Goal: Transaction & Acquisition: Purchase product/service

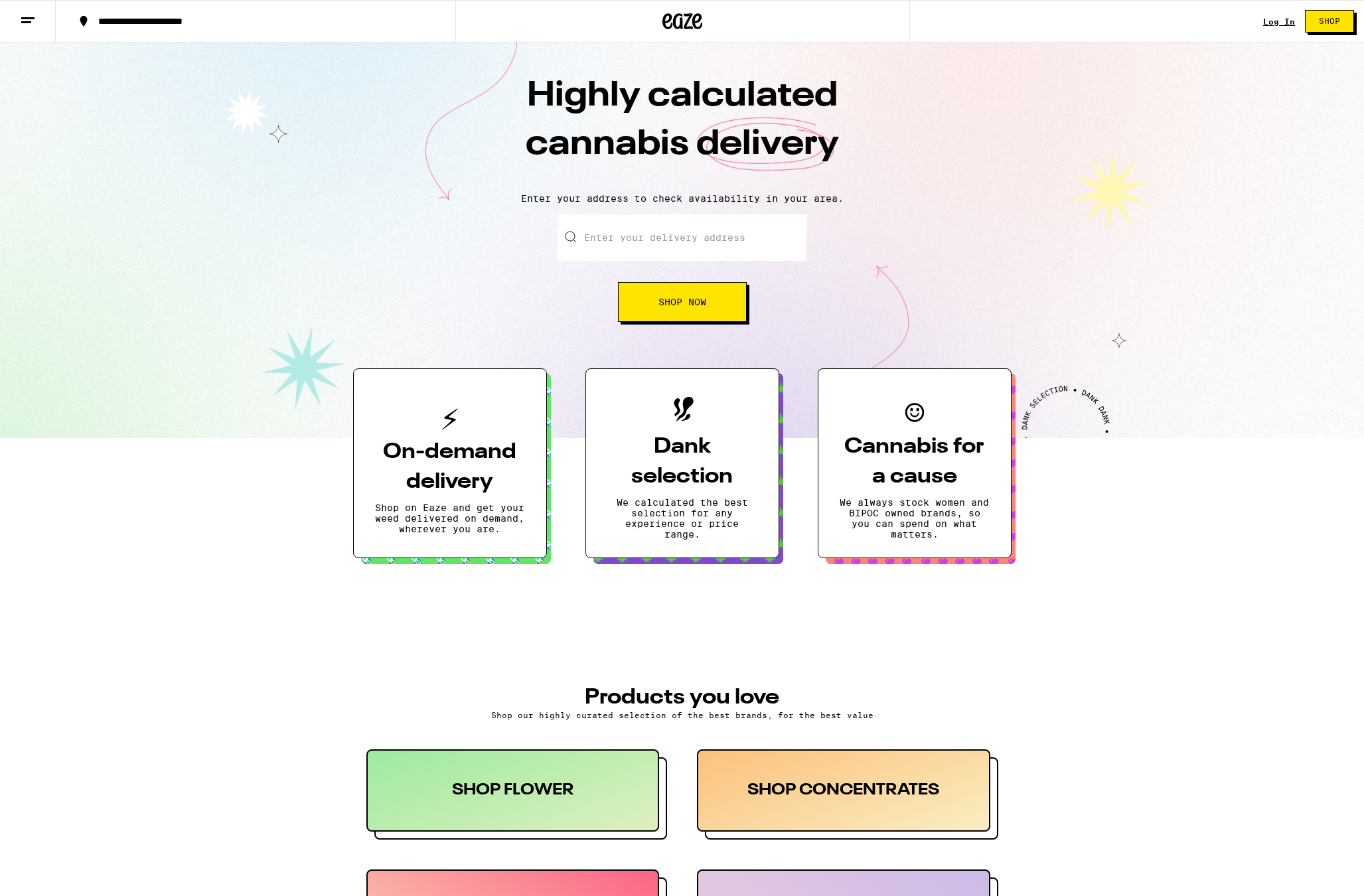
click at [1297, 20] on link "Shop" at bounding box center [1329, 21] width 69 height 22
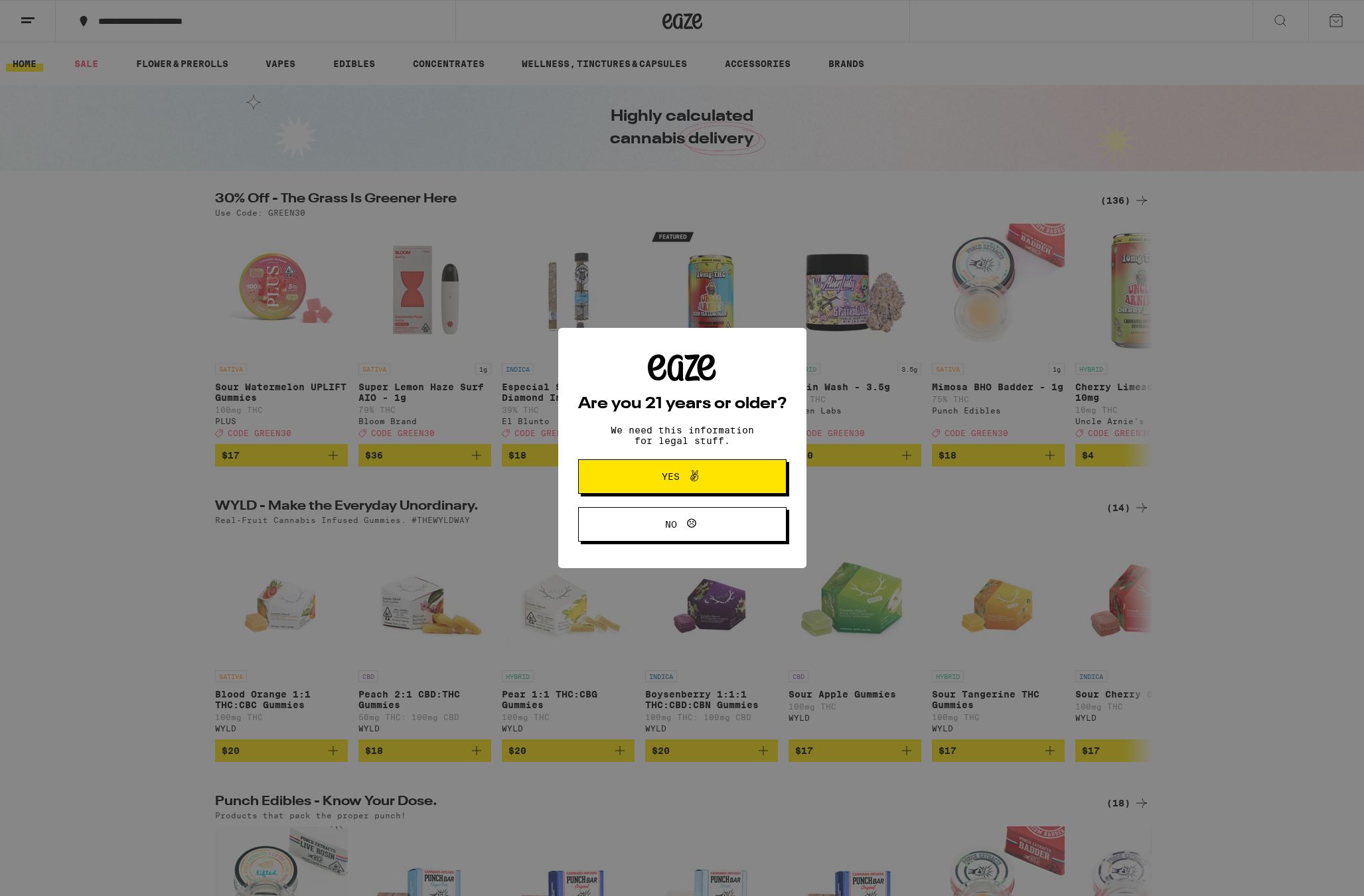
click at [240, 12] on div "Are you 21 years or older? We need this information for legal stuff. Yes No" at bounding box center [682, 448] width 1364 height 896
click at [607, 461] on div "Are you 21 years or older? We need this information for legal stuff. Yes No" at bounding box center [682, 448] width 208 height 187
click at [609, 470] on button "Yes" at bounding box center [682, 476] width 208 height 35
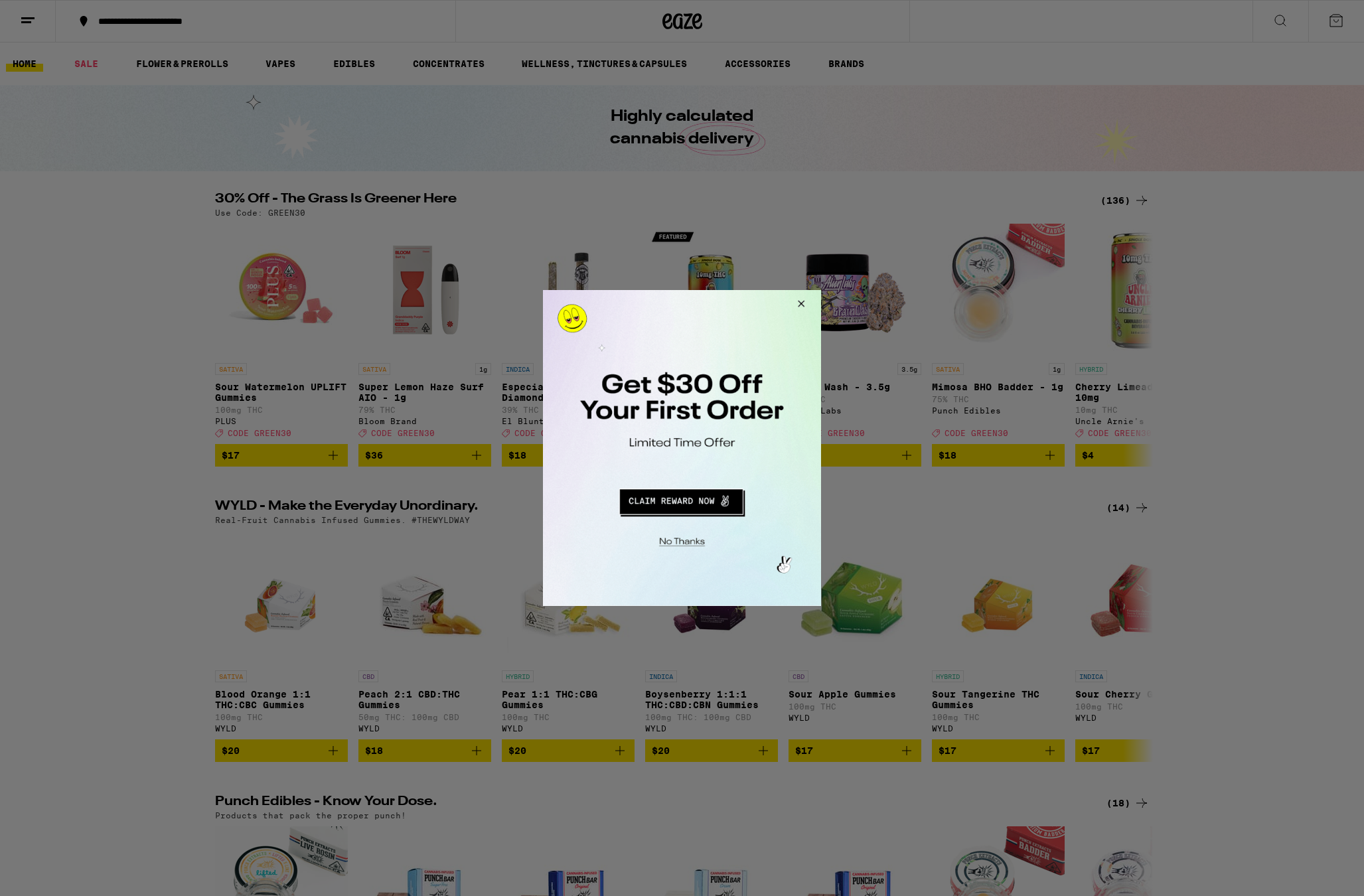
click at [699, 499] on button "Redirect to URL" at bounding box center [681, 499] width 231 height 32
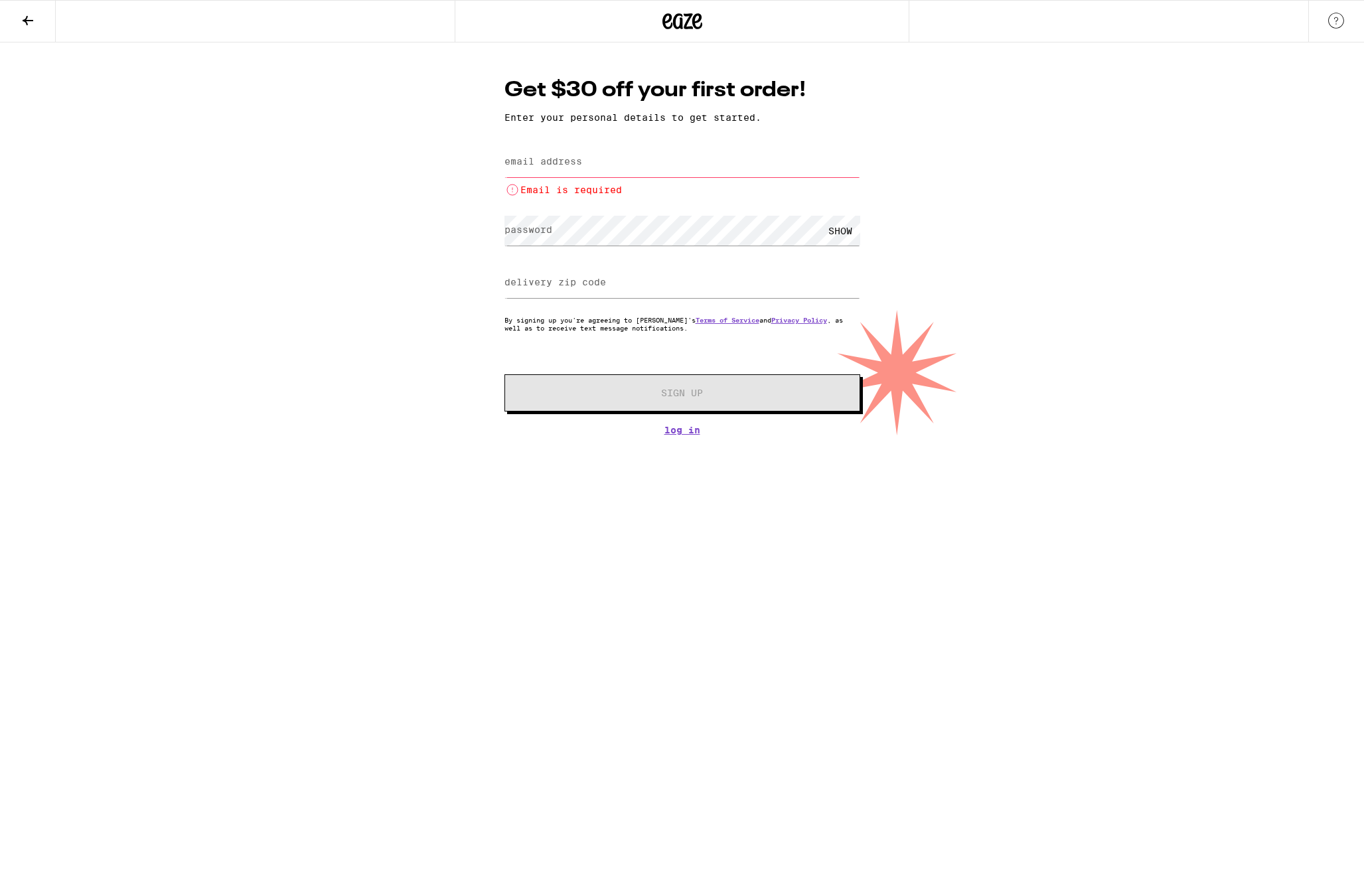
click at [61, 22] on div at bounding box center [227, 21] width 455 height 42
click at [24, 32] on button at bounding box center [28, 22] width 56 height 41
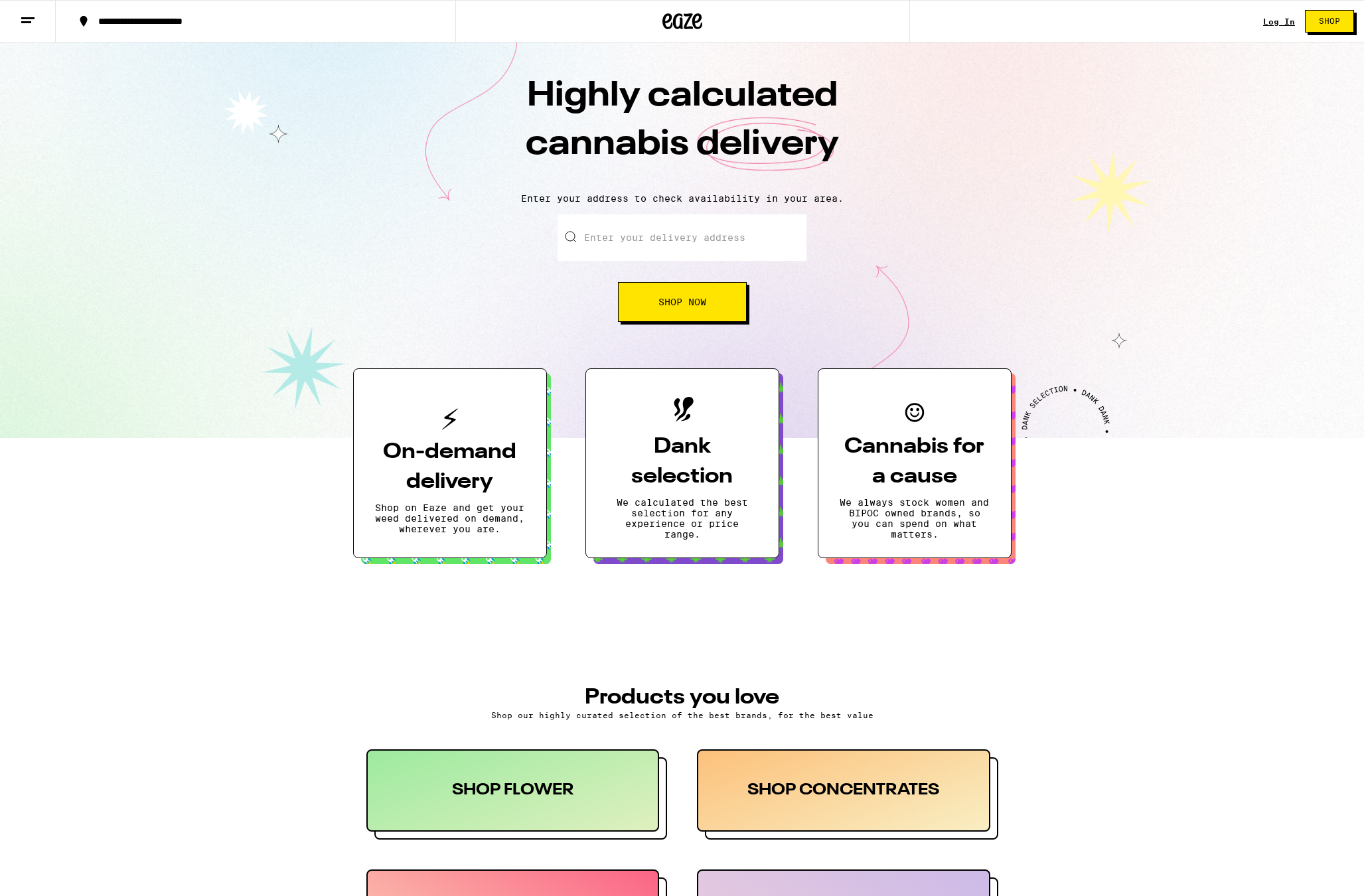
click at [38, 20] on button at bounding box center [28, 22] width 56 height 41
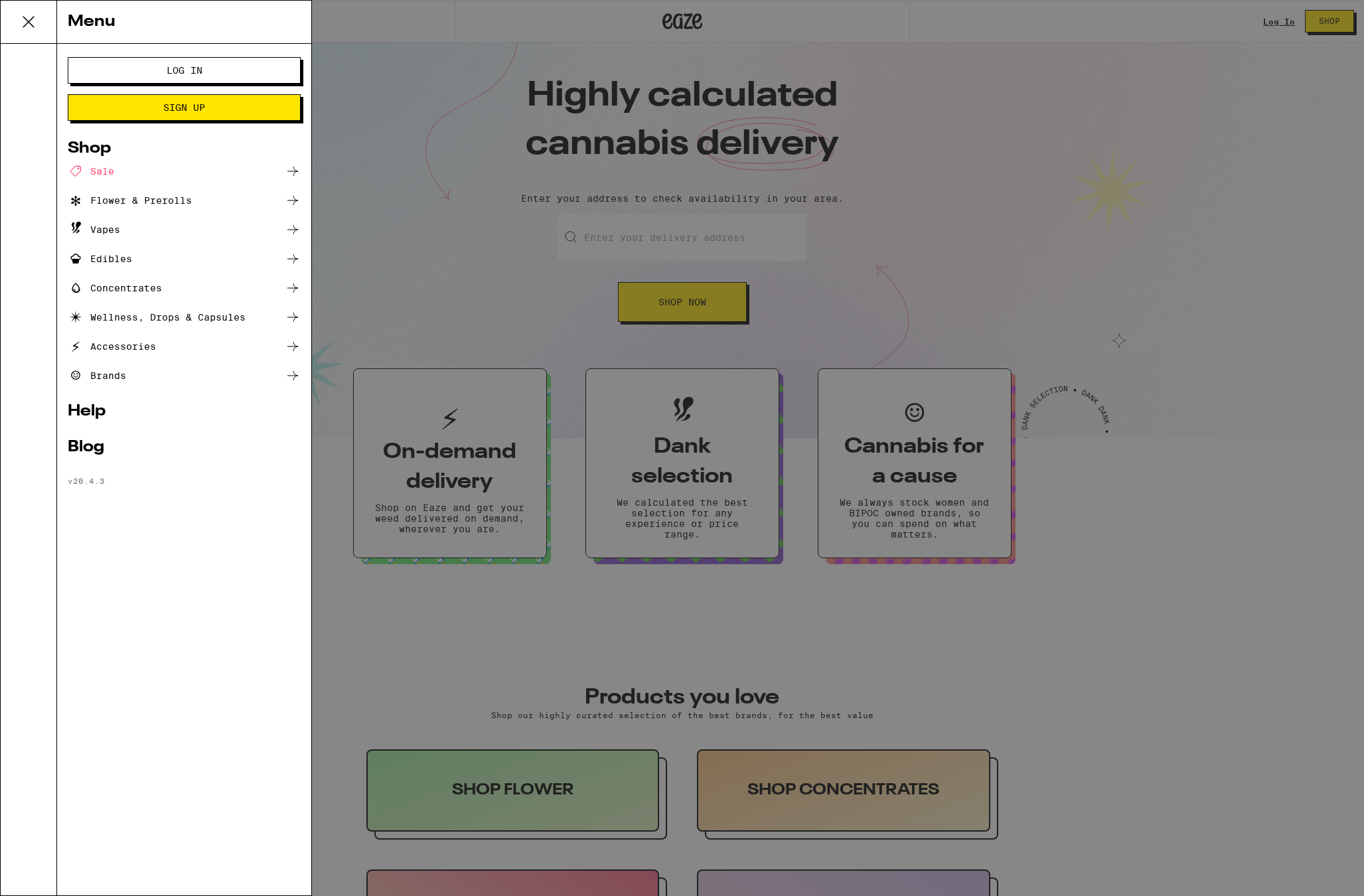
click at [144, 74] on span "Log In" at bounding box center [184, 71] width 125 height 9
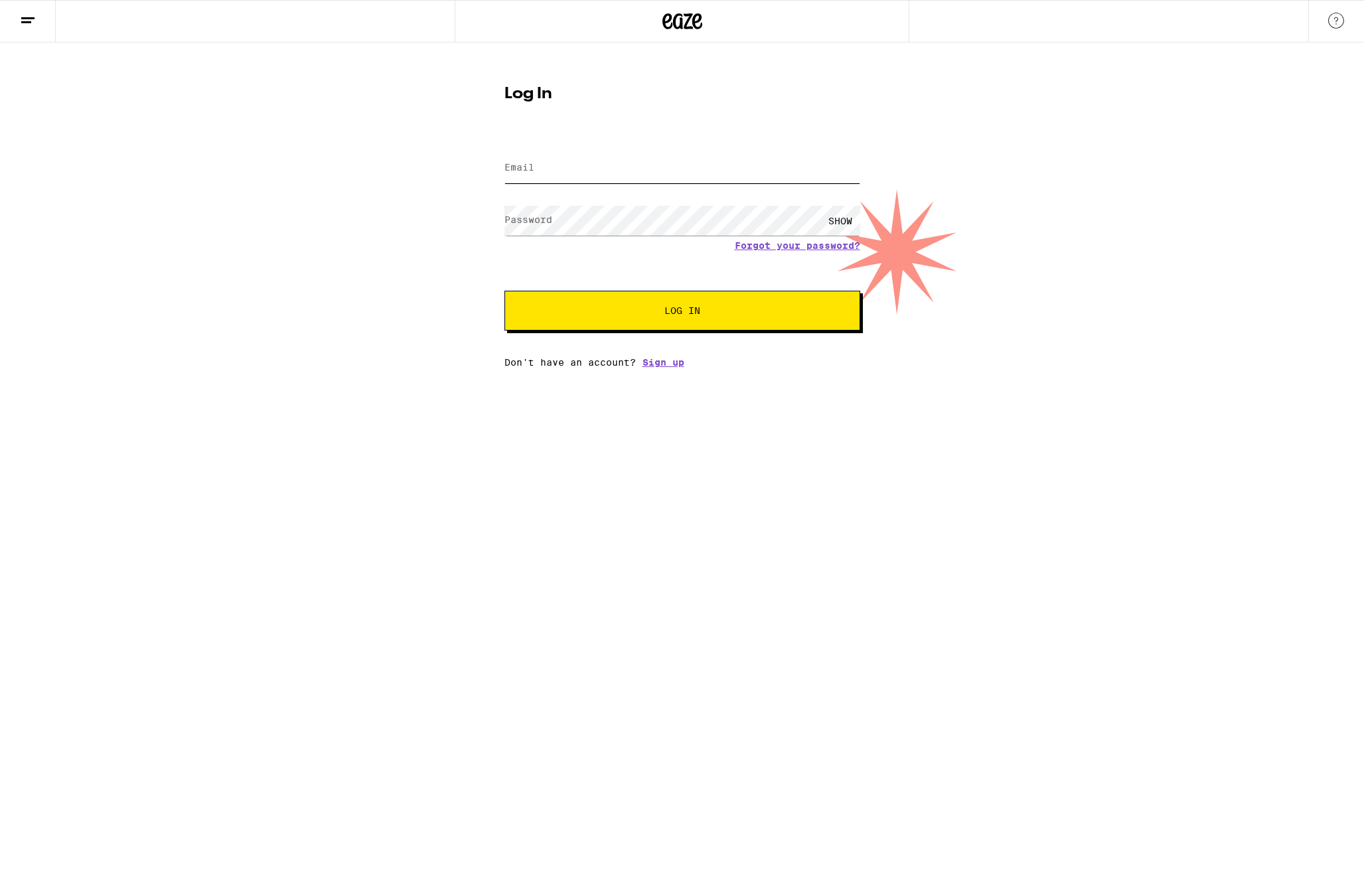
type input "[EMAIL_ADDRESS][DOMAIN_NAME]"
click at [575, 314] on span "Log In" at bounding box center [682, 310] width 248 height 9
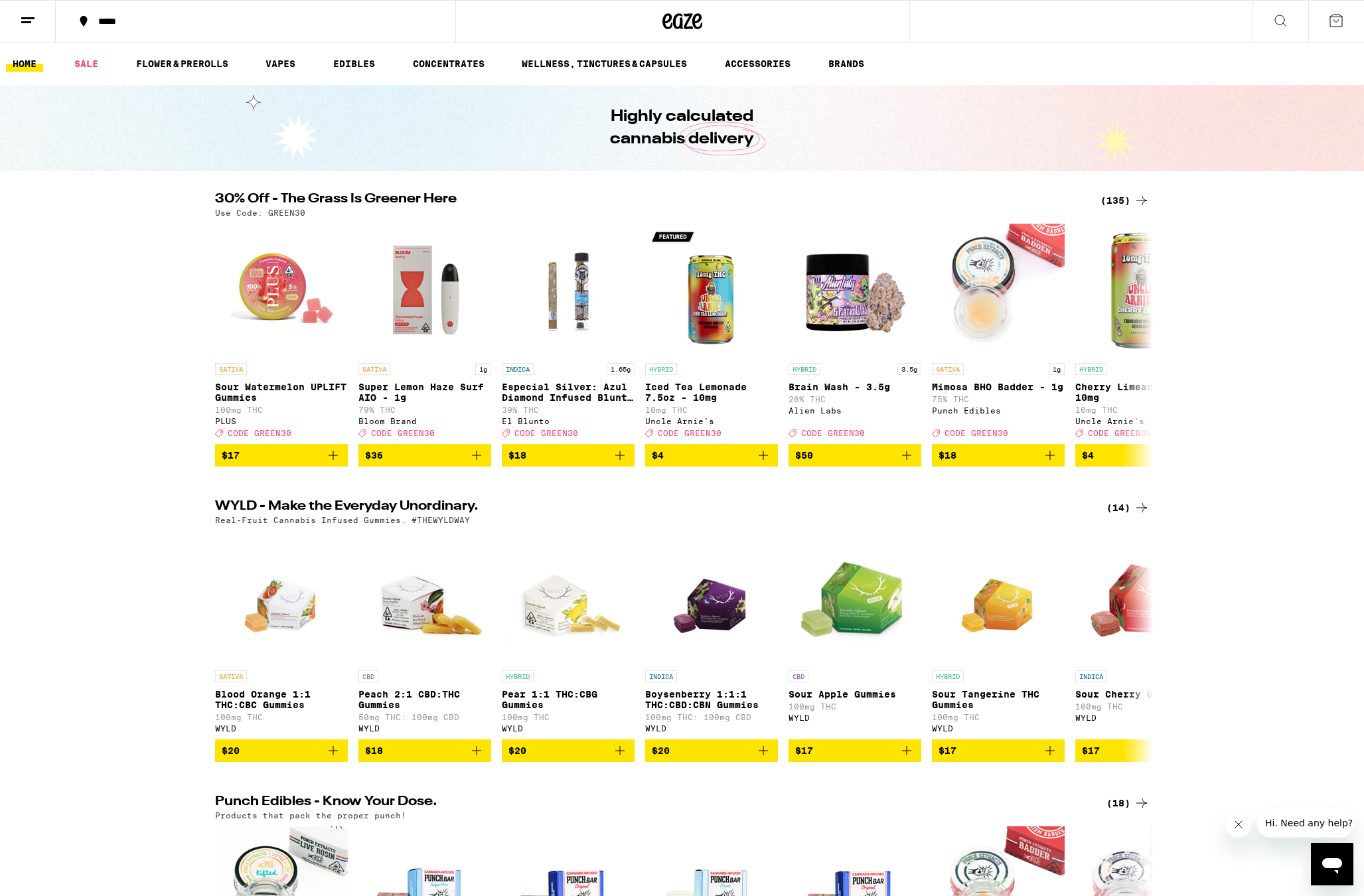
click at [1117, 197] on div "(135)" at bounding box center [1125, 201] width 49 height 16
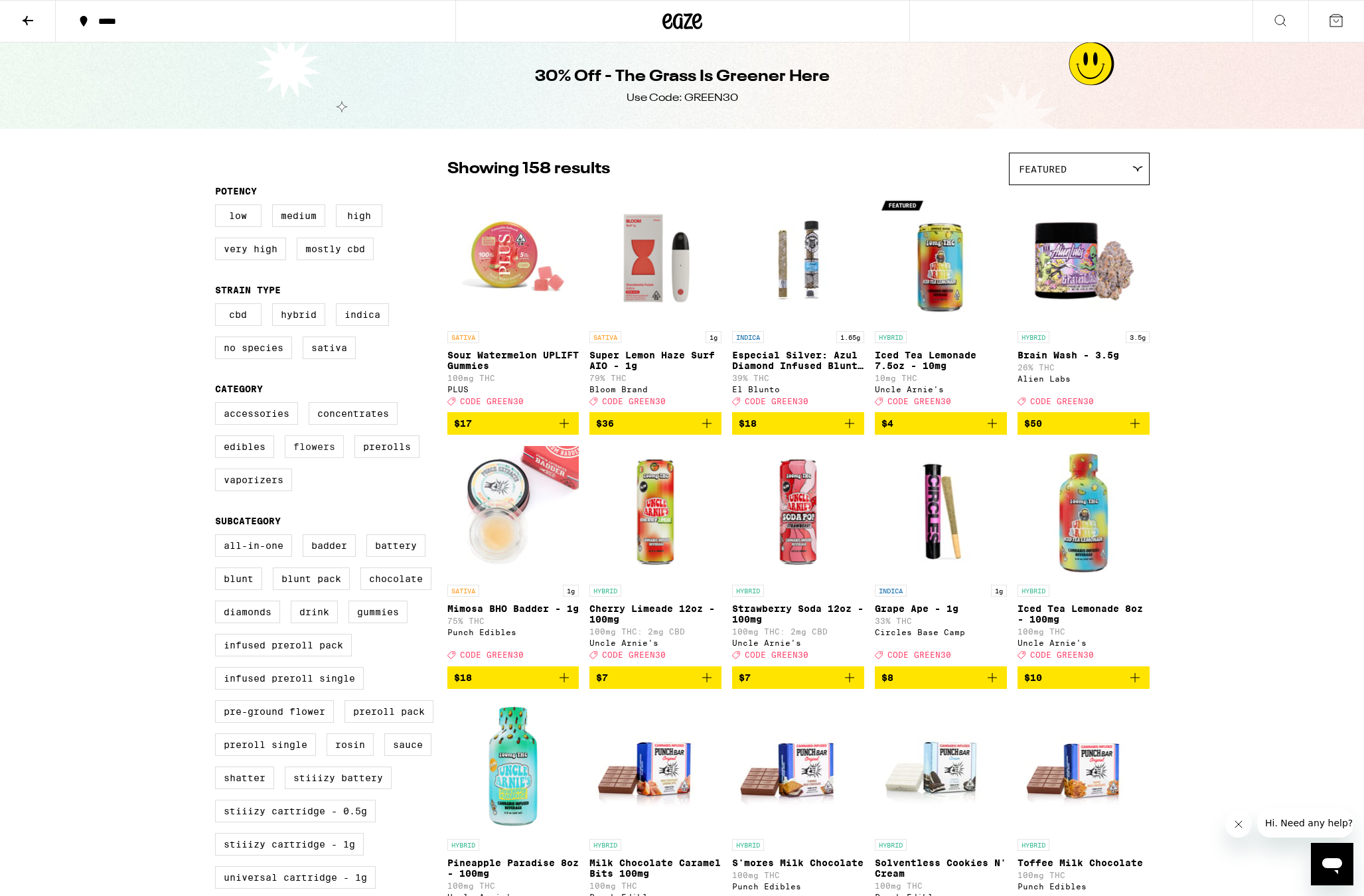
click at [310, 458] on label "Flowers" at bounding box center [314, 446] width 59 height 22
click at [218, 405] on input "Flowers" at bounding box center [217, 404] width 1 height 1
checkbox input "true"
